Goal: Use online tool/utility: Utilize a website feature to perform a specific function

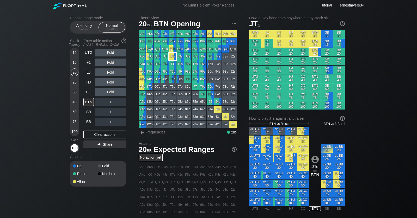
click at [74, 148] on div "100" at bounding box center [75, 148] width 8 height 8
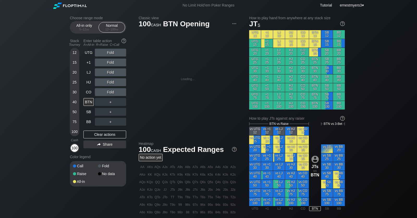
click at [74, 149] on div "100" at bounding box center [75, 148] width 8 height 8
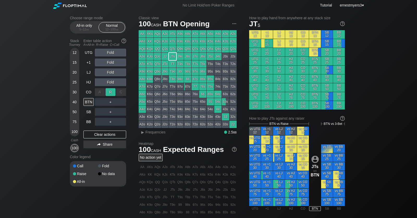
click at [110, 91] on div "R ✕" at bounding box center [111, 92] width 10 height 8
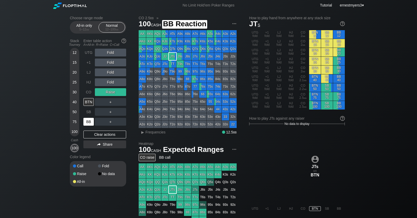
click at [88, 122] on div "BB" at bounding box center [88, 122] width 10 height 8
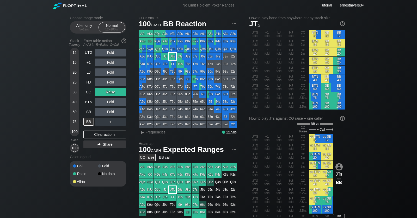
scroll to position [4, 0]
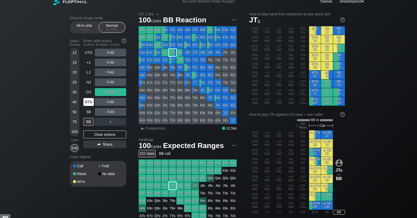
click at [88, 103] on div "BTN" at bounding box center [88, 102] width 10 height 8
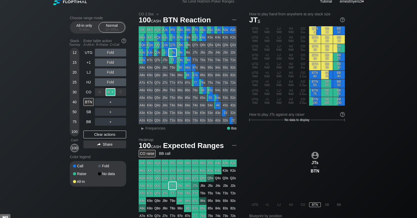
click at [114, 90] on div "R ✕" at bounding box center [111, 92] width 10 height 8
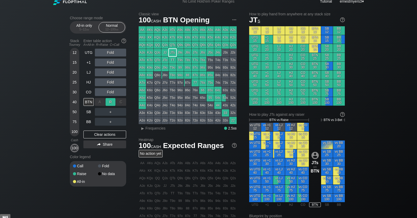
click at [112, 104] on div "R ✕" at bounding box center [111, 102] width 10 height 8
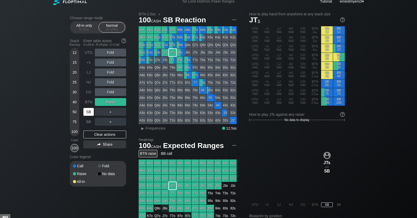
click at [90, 112] on div "SB" at bounding box center [88, 112] width 10 height 8
click at [85, 120] on div "BB" at bounding box center [88, 122] width 10 height 8
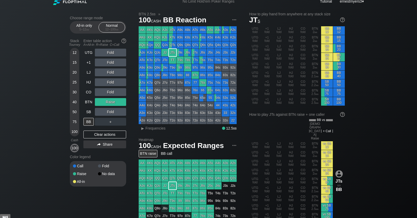
drag, startPoint x: 101, startPoint y: 135, endPoint x: 107, endPoint y: 84, distance: 51.2
click at [101, 134] on div "Clear actions" at bounding box center [104, 135] width 43 height 8
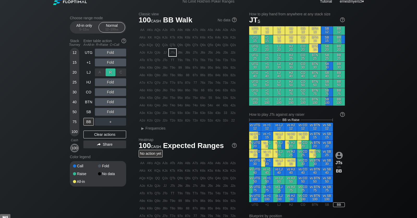
click at [106, 72] on div "R ✕" at bounding box center [111, 73] width 10 height 8
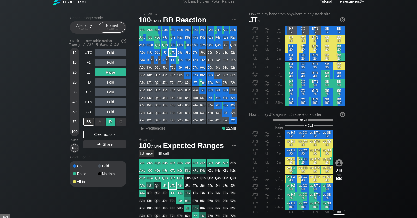
click at [110, 121] on div "R ✕" at bounding box center [111, 122] width 10 height 8
